Goal: Find contact information: Find contact information

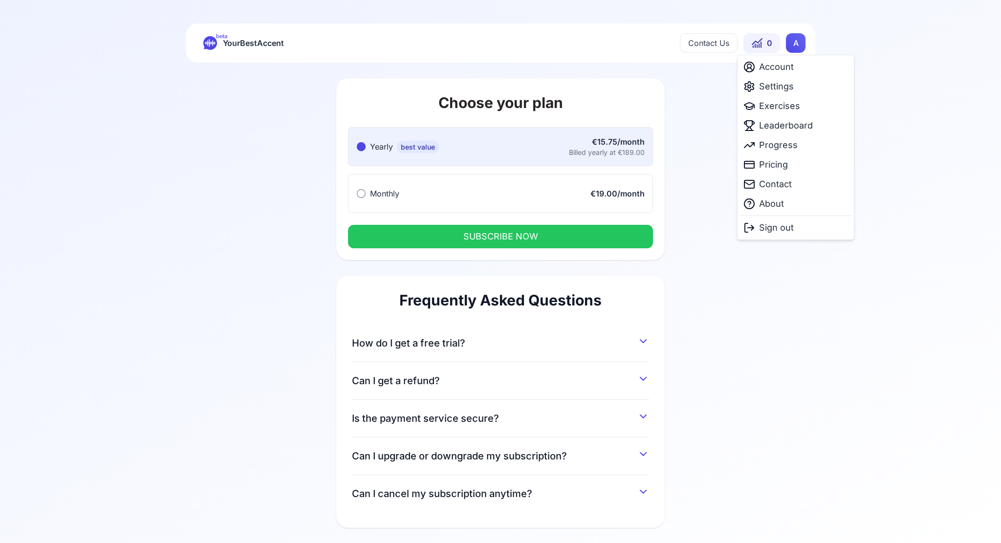
click at [799, 42] on html "beta YourBestAccent Contact Us 0 A Choose your plan Yearly best value Yearly be…" at bounding box center [500, 271] width 1001 height 543
click at [784, 65] on span "Account" at bounding box center [776, 67] width 35 height 14
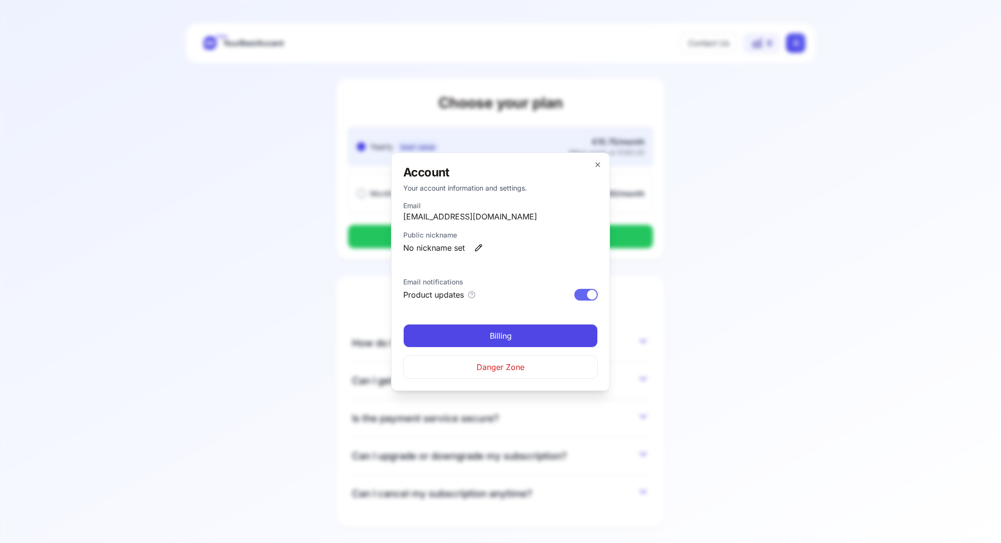
click at [510, 340] on span "Billing" at bounding box center [501, 336] width 22 height 12
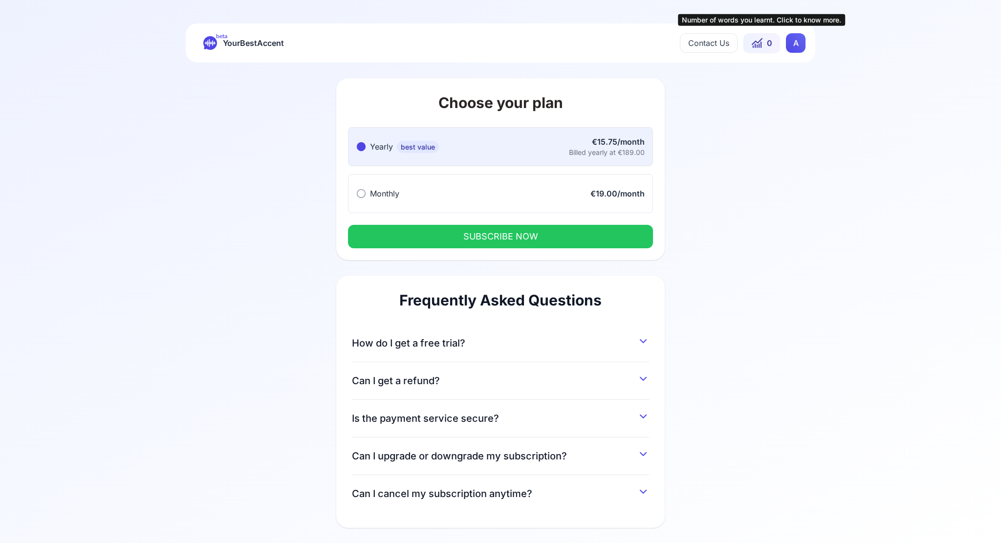
click at [758, 42] on icon at bounding box center [757, 42] width 10 height 6
click at [723, 48] on button "Contact Us" at bounding box center [709, 43] width 58 height 20
